Goal: Transaction & Acquisition: Book appointment/travel/reservation

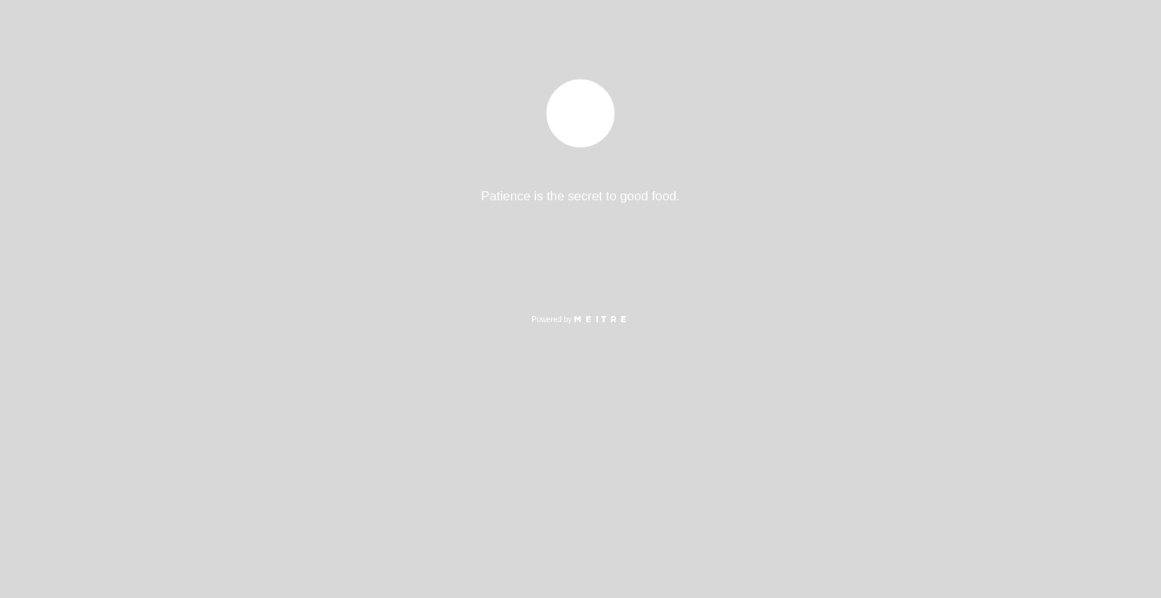
select select "es"
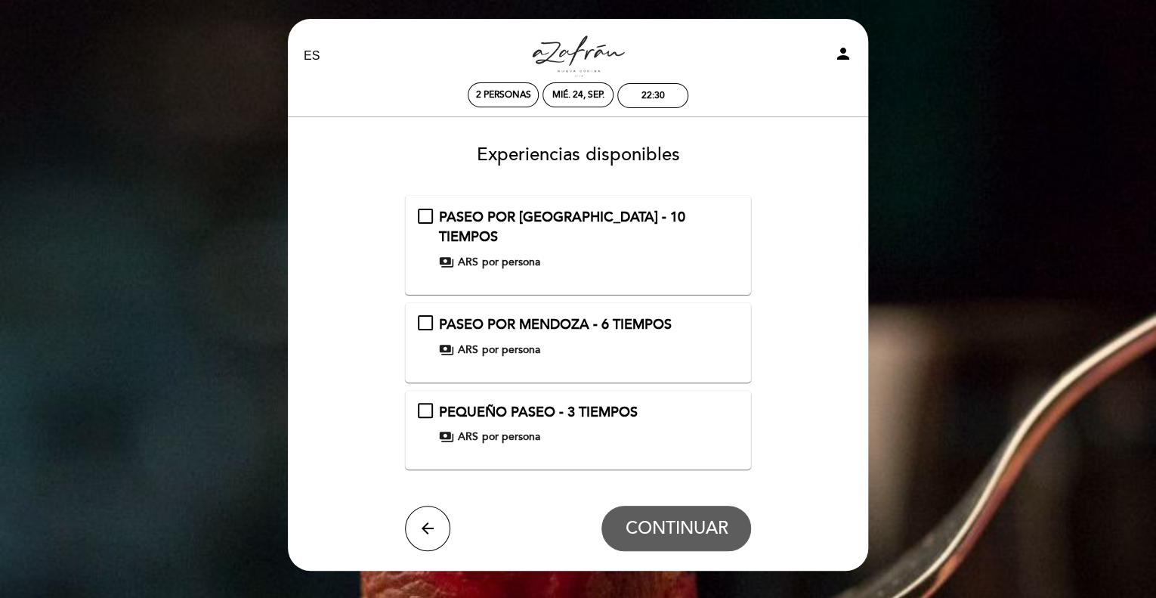
click at [471, 429] on span "ARS" at bounding box center [468, 436] width 20 height 15
click at [422, 315] on div "PASEO POR [PERSON_NAME] - 6 TIEMPOS payments ARS por persona" at bounding box center [578, 336] width 321 height 42
click at [668, 518] on span "CONTINUAR" at bounding box center [676, 528] width 103 height 21
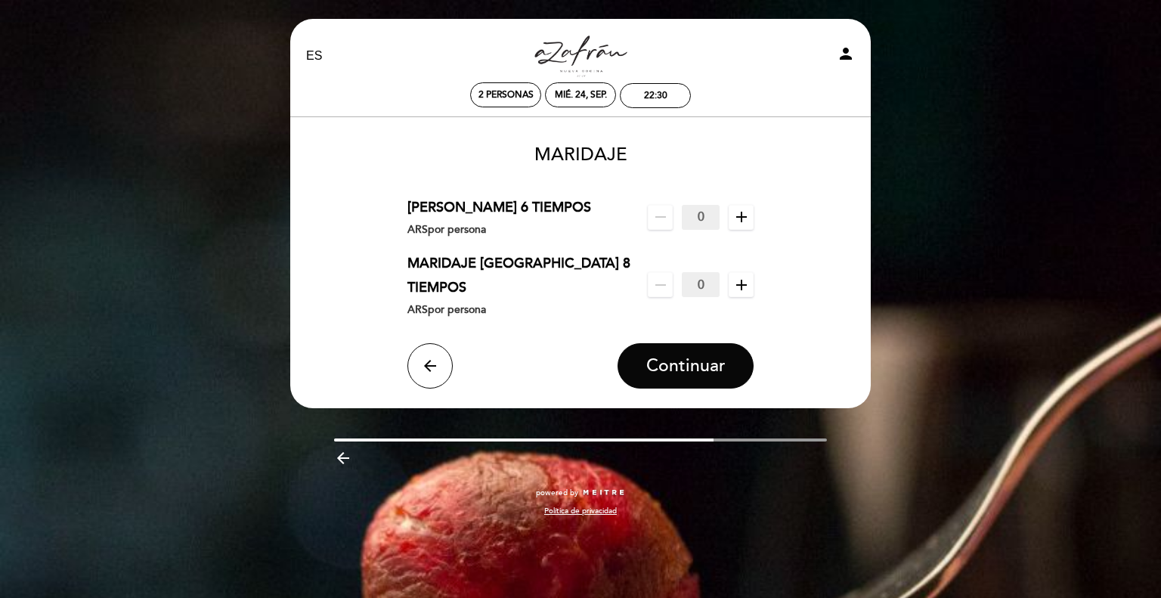
click at [743, 220] on icon "add" at bounding box center [741, 217] width 18 height 18
click at [736, 276] on icon "add" at bounding box center [741, 285] width 18 height 18
click at [673, 355] on span "Continuar" at bounding box center [685, 365] width 79 height 21
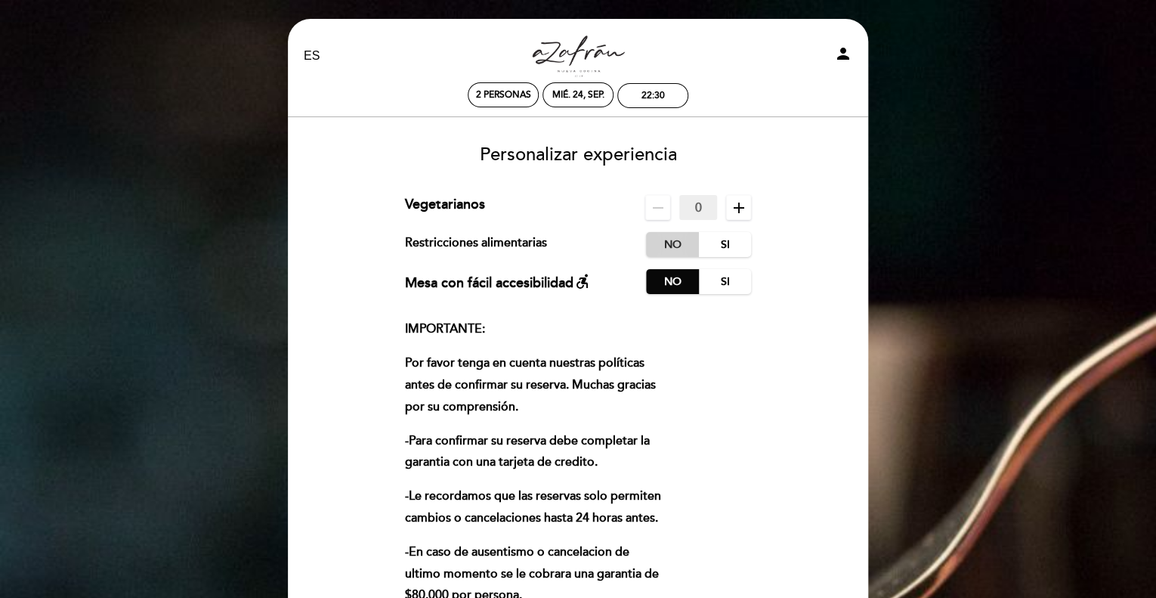
click at [672, 244] on label "No" at bounding box center [672, 244] width 53 height 25
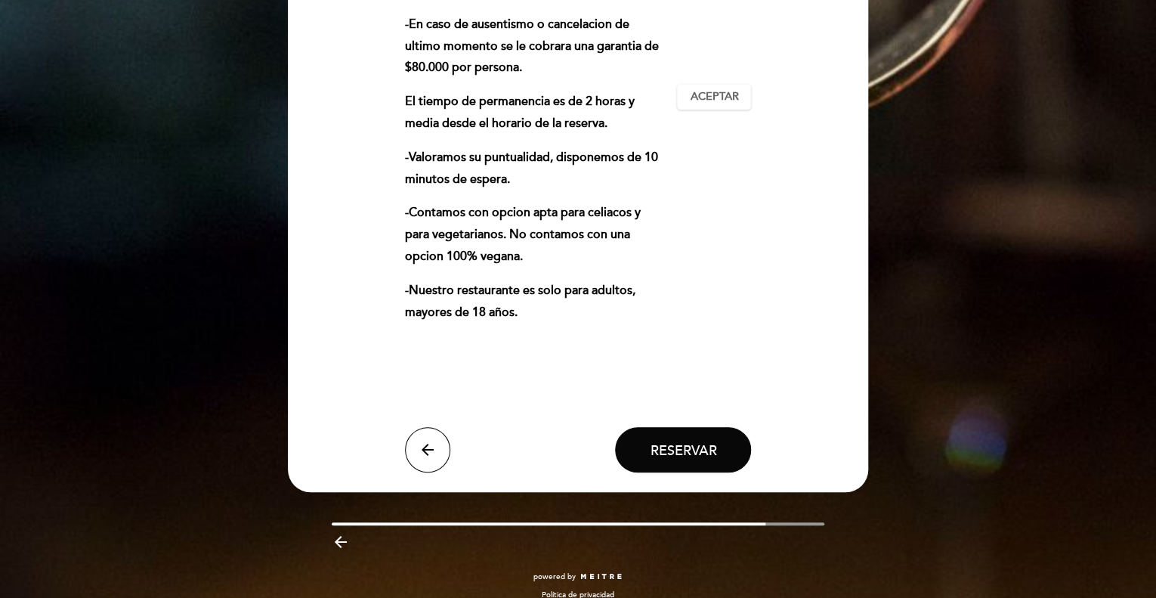
scroll to position [529, 0]
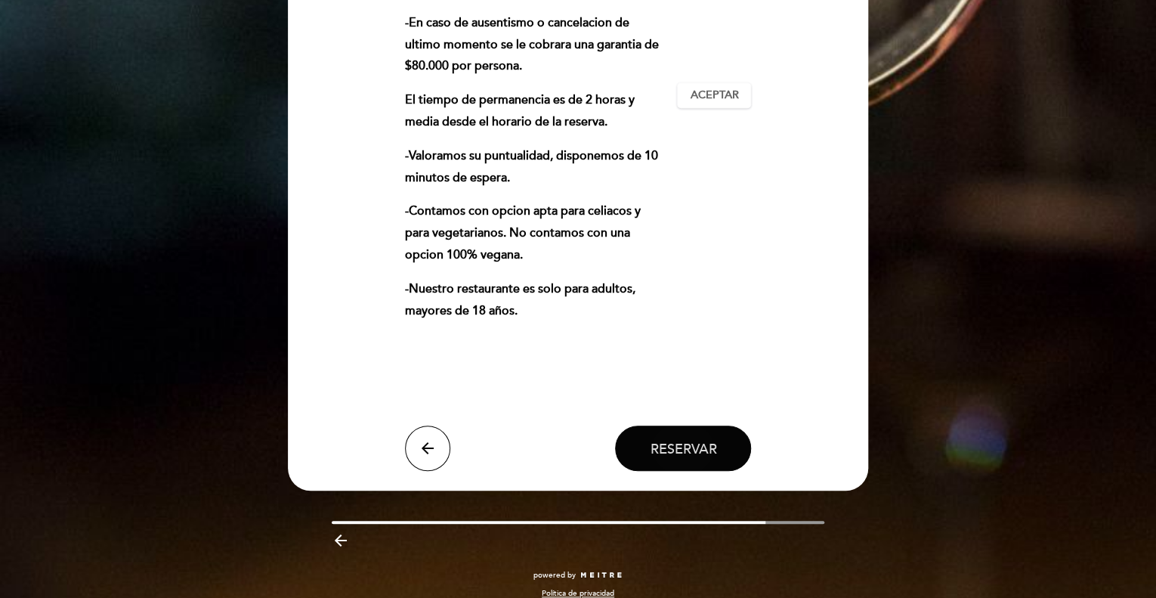
click at [704, 453] on span "Reservar" at bounding box center [683, 448] width 66 height 17
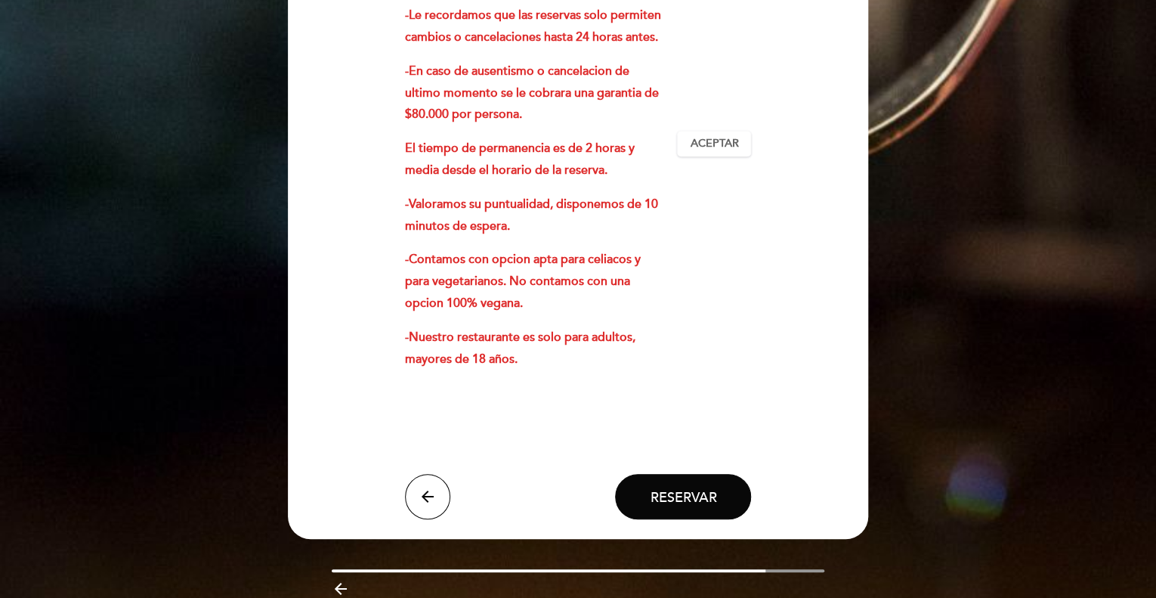
scroll to position [378, 0]
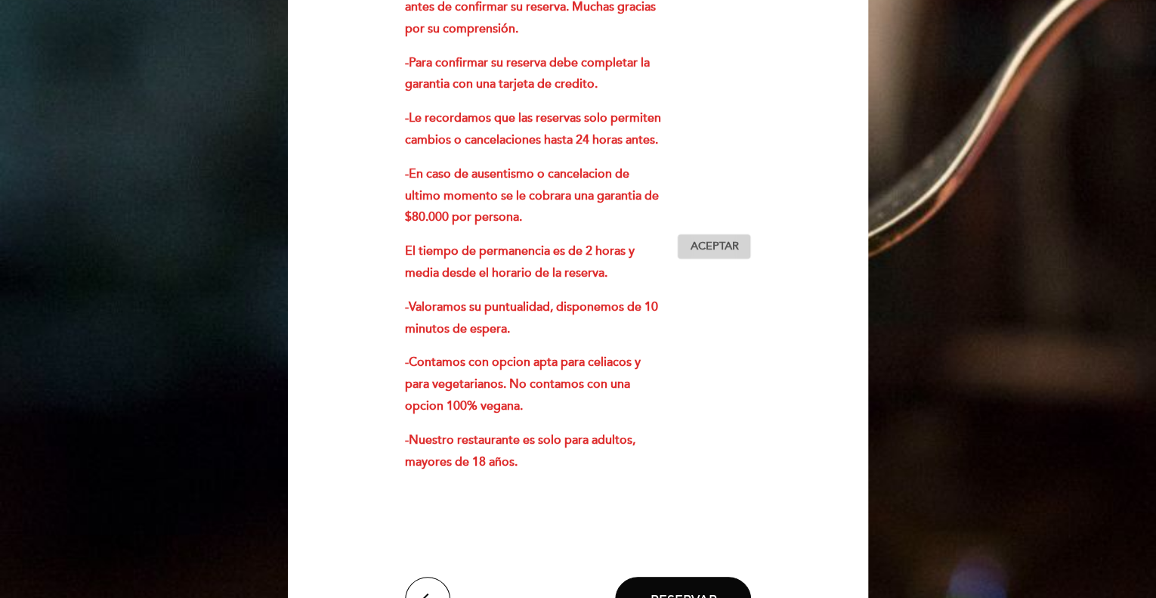
click at [700, 247] on span "Aceptar" at bounding box center [714, 247] width 48 height 16
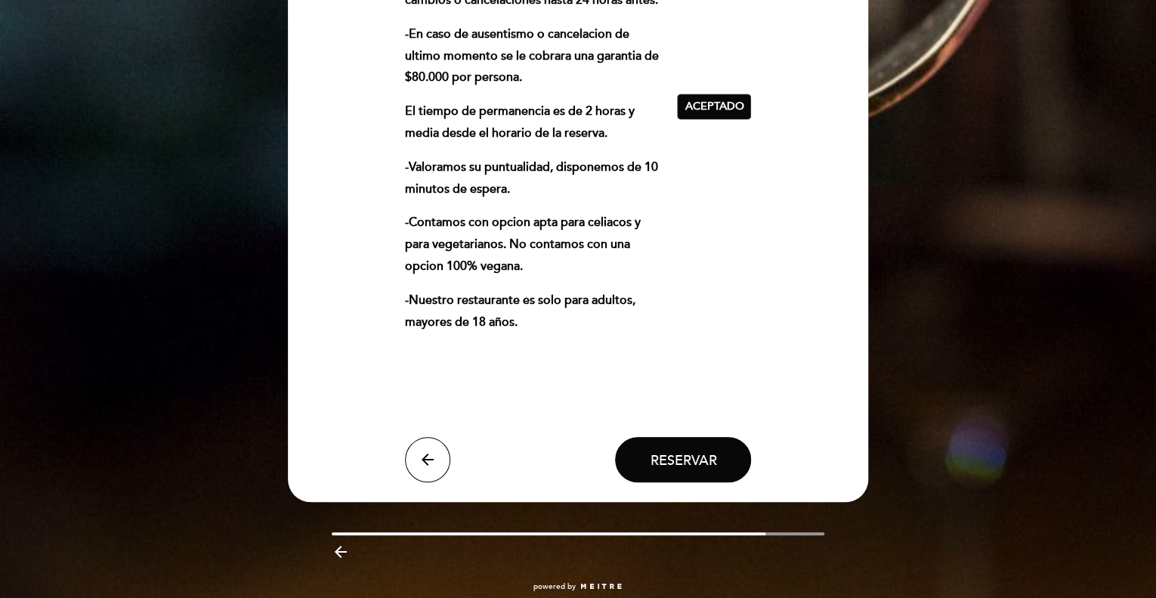
scroll to position [545, 0]
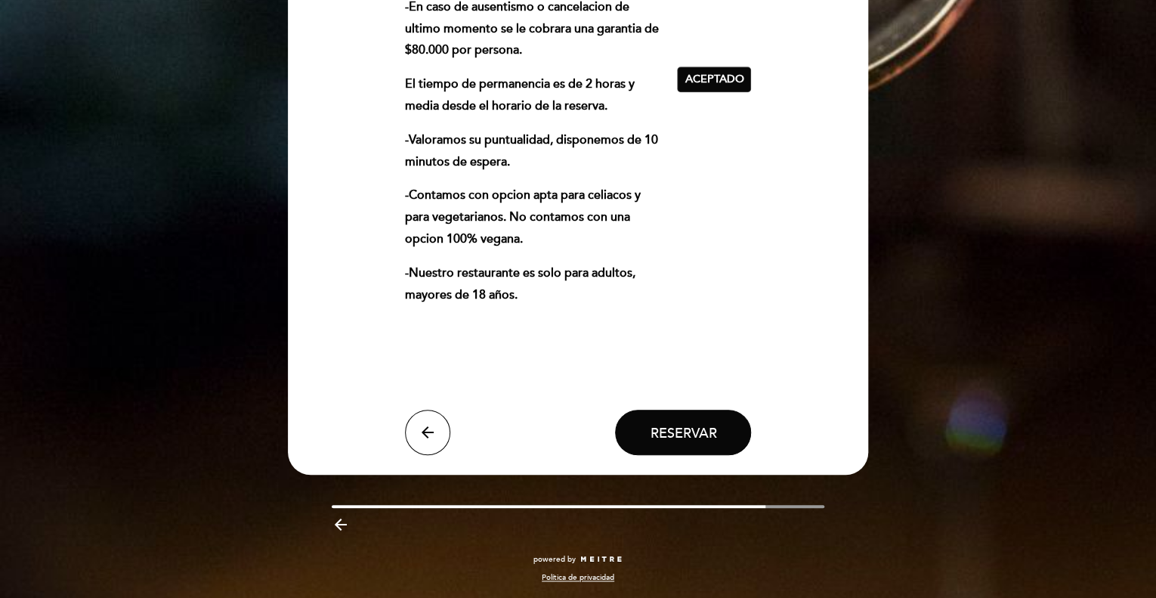
click at [700, 425] on span "Reservar" at bounding box center [683, 432] width 66 height 17
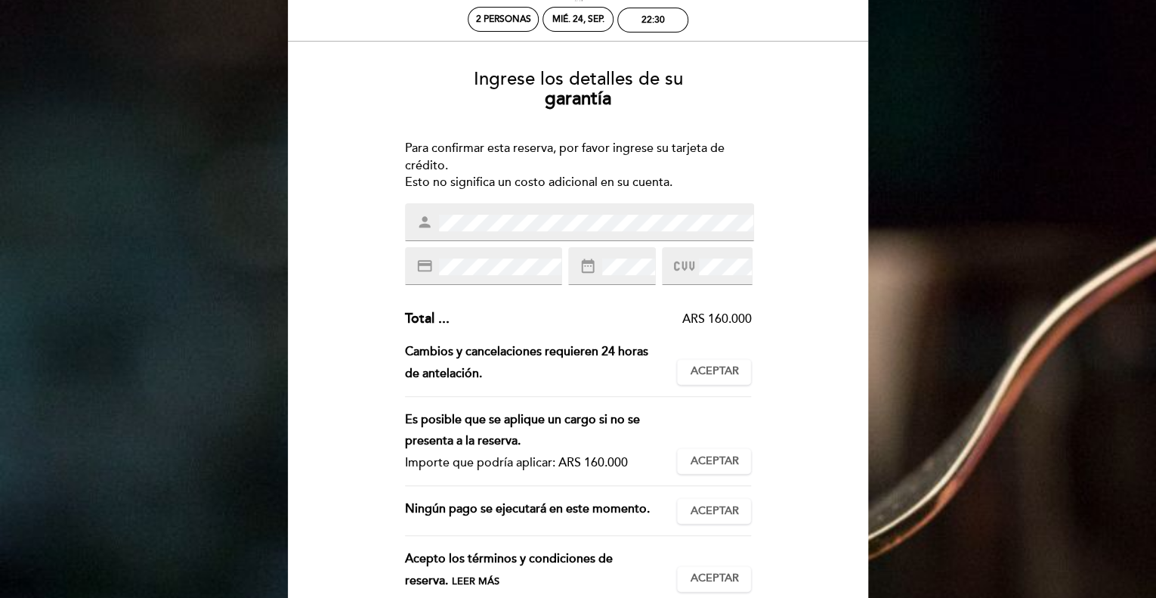
scroll to position [227, 0]
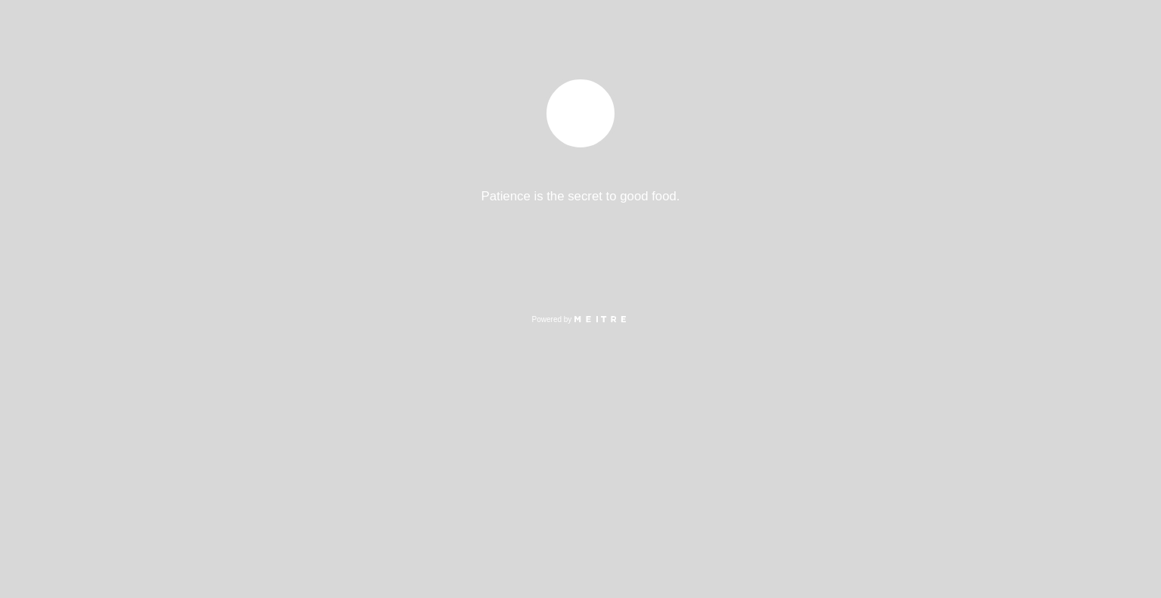
select select "es"
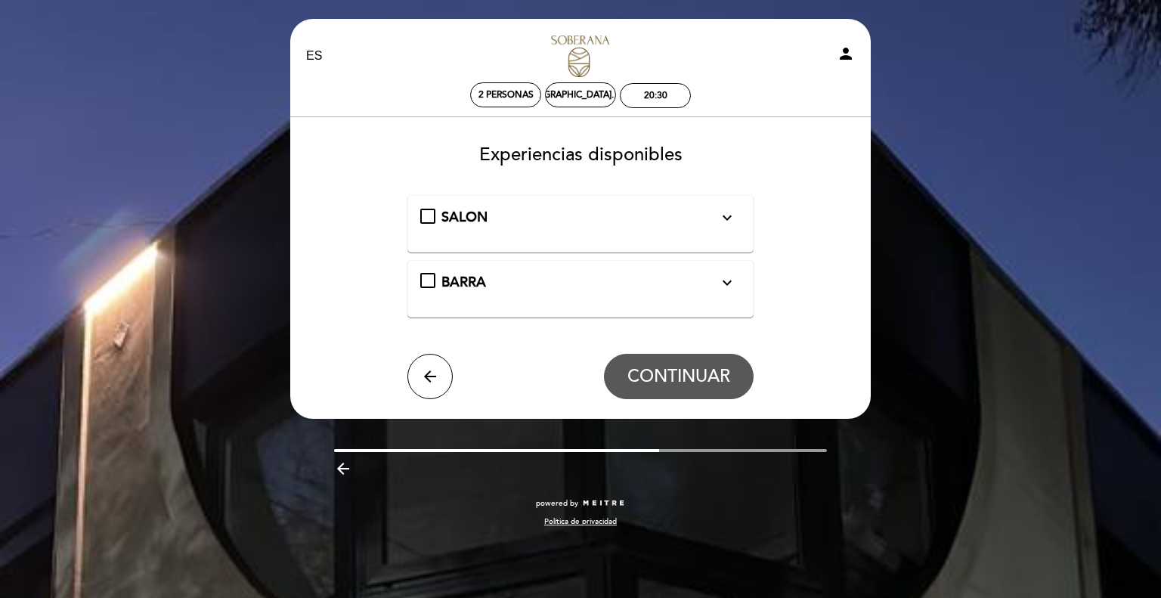
click at [734, 221] on icon "expand_more" at bounding box center [727, 218] width 18 height 18
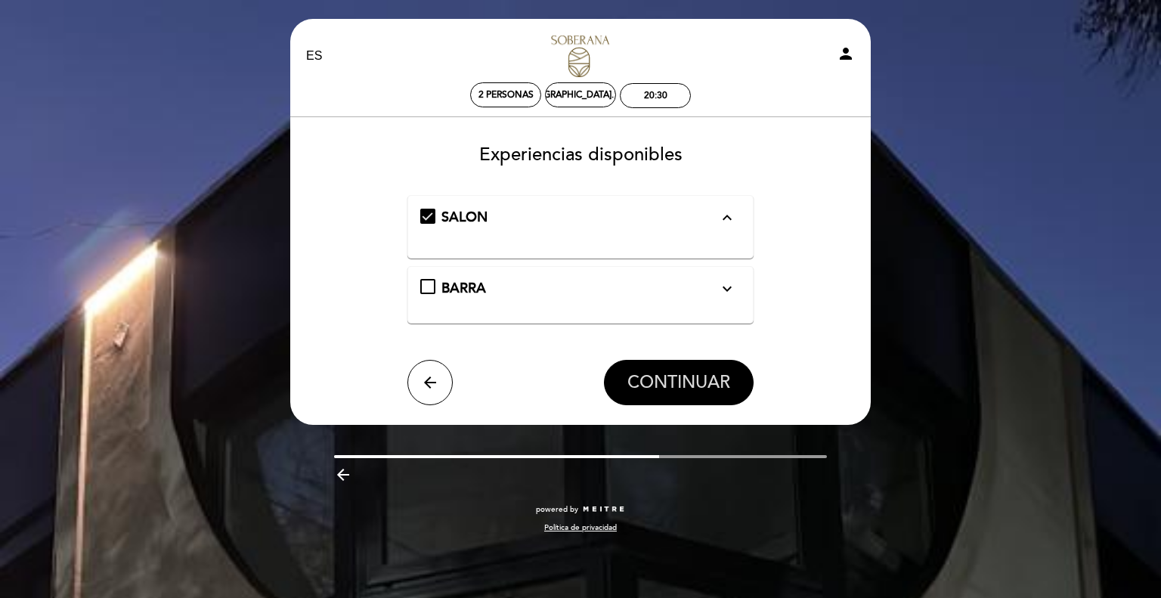
click at [702, 372] on span "CONTINUAR" at bounding box center [678, 382] width 103 height 21
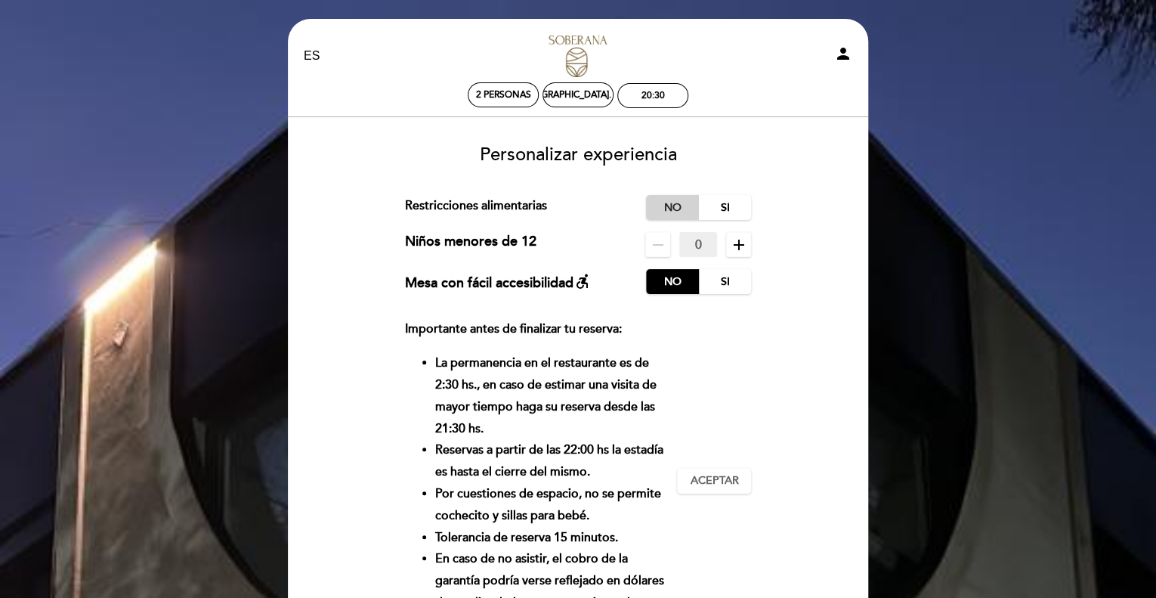
click at [668, 196] on label "No" at bounding box center [672, 207] width 53 height 25
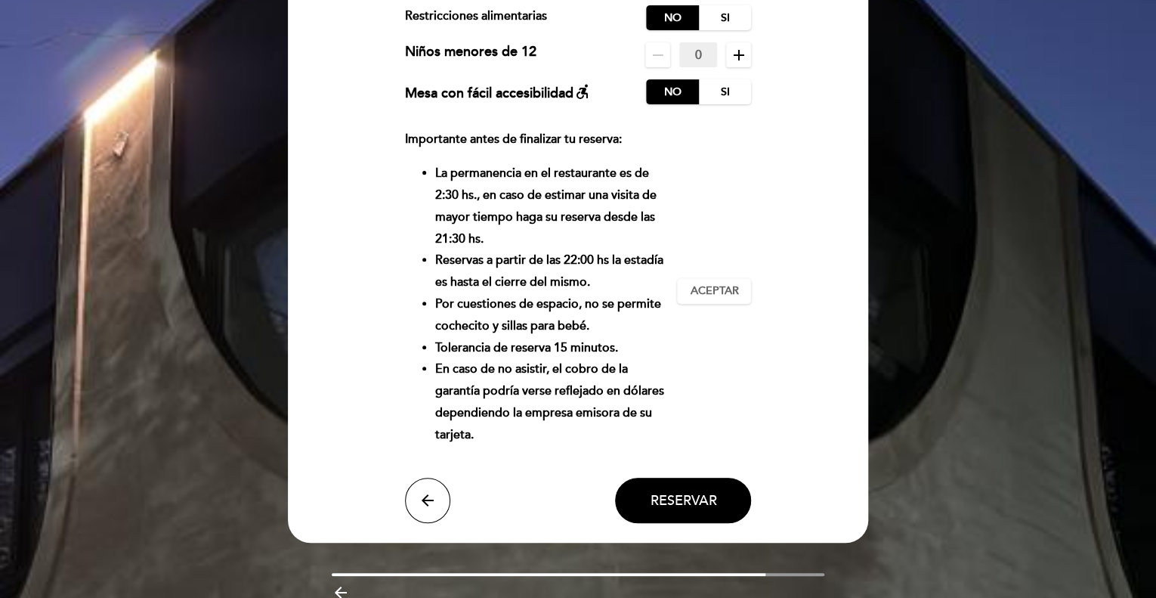
scroll to position [227, 0]
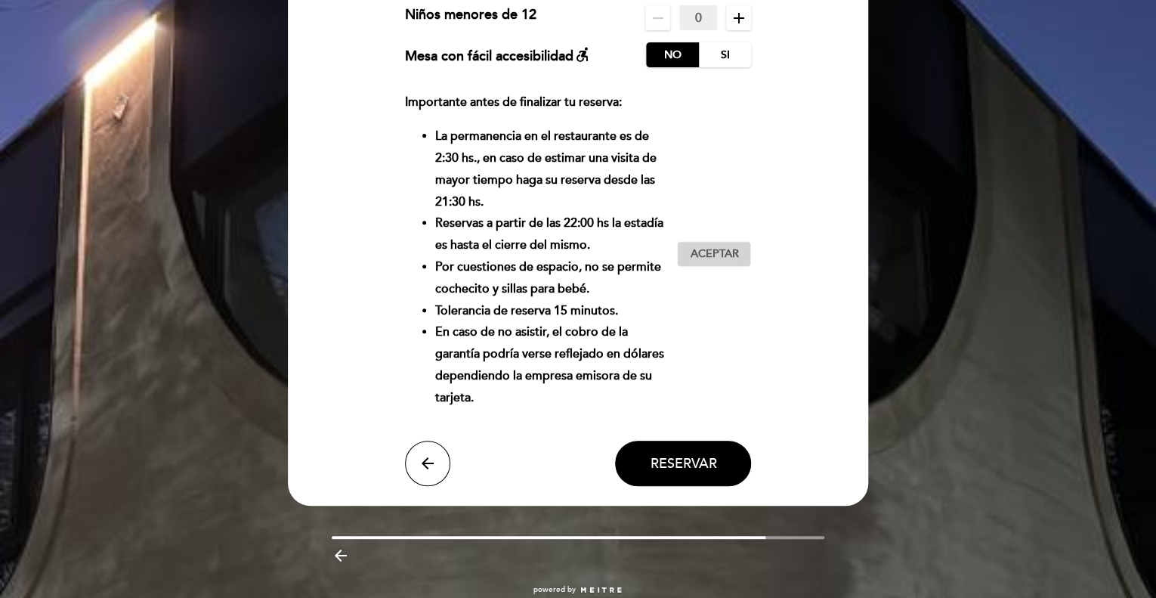
click at [686, 250] on button "Aceptar Aceptado" at bounding box center [714, 254] width 74 height 26
click at [669, 459] on span "Reservar" at bounding box center [683, 463] width 66 height 17
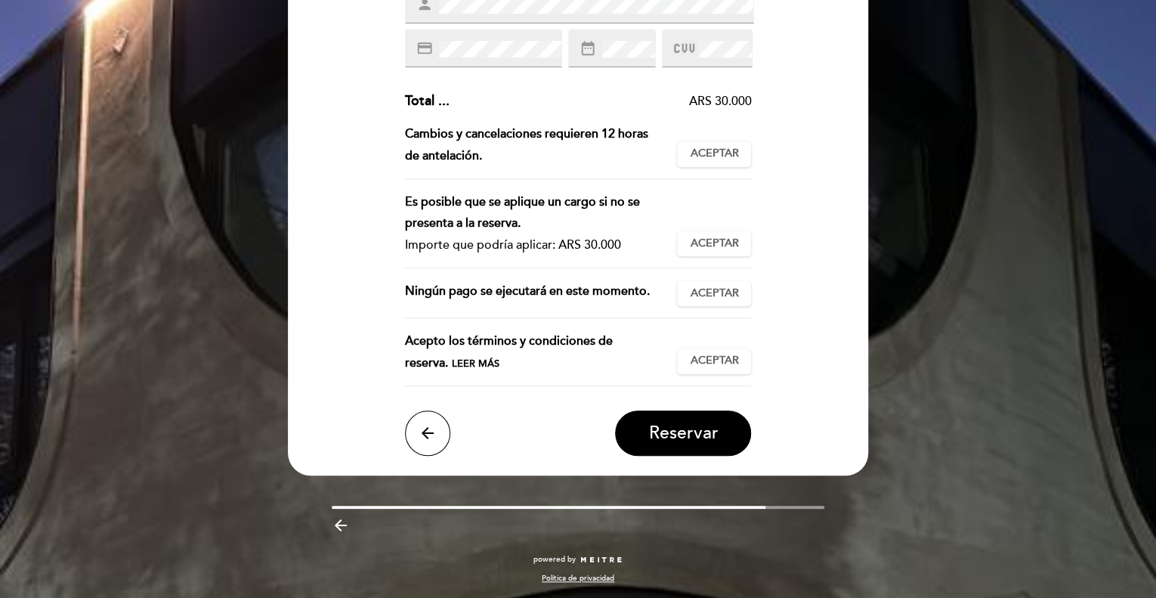
scroll to position [0, 0]
